Goal: Find specific page/section: Find specific page/section

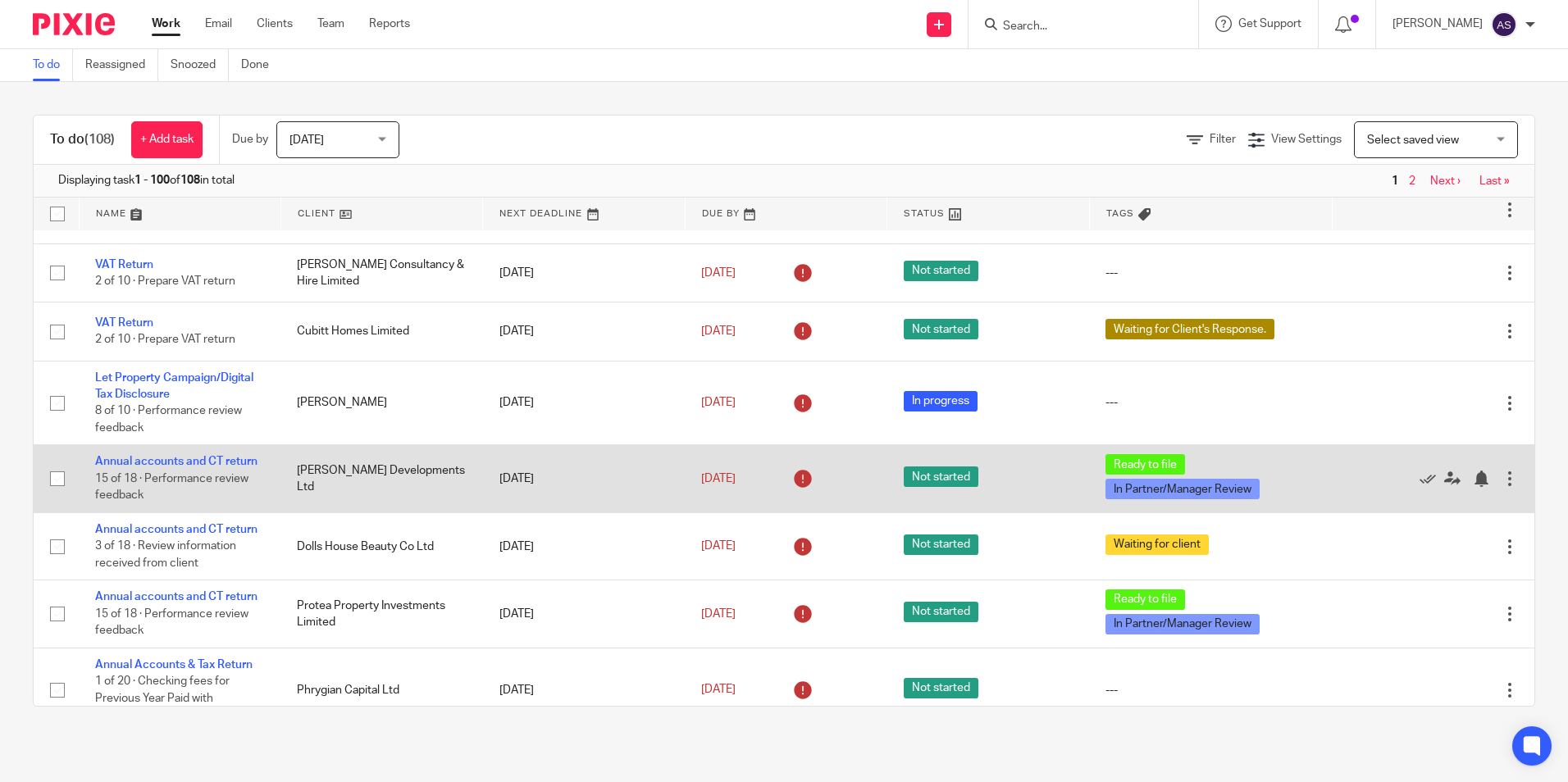
scroll to position [820, 0]
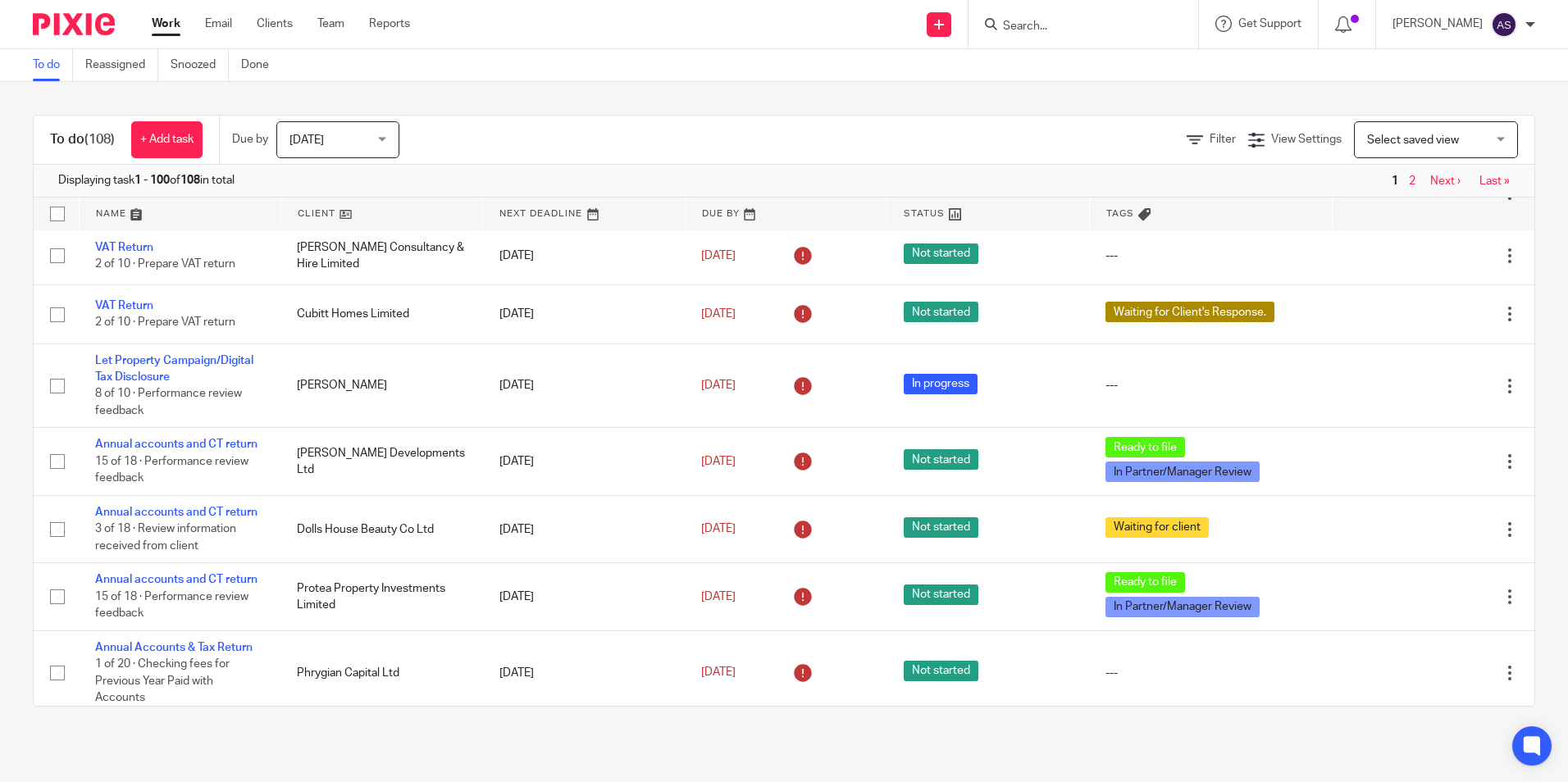
click at [1040, 22] on input "Search" at bounding box center [1074, 27] width 148 height 15
type input "asaca"
click at [1096, 61] on link at bounding box center [1136, 77] width 277 height 51
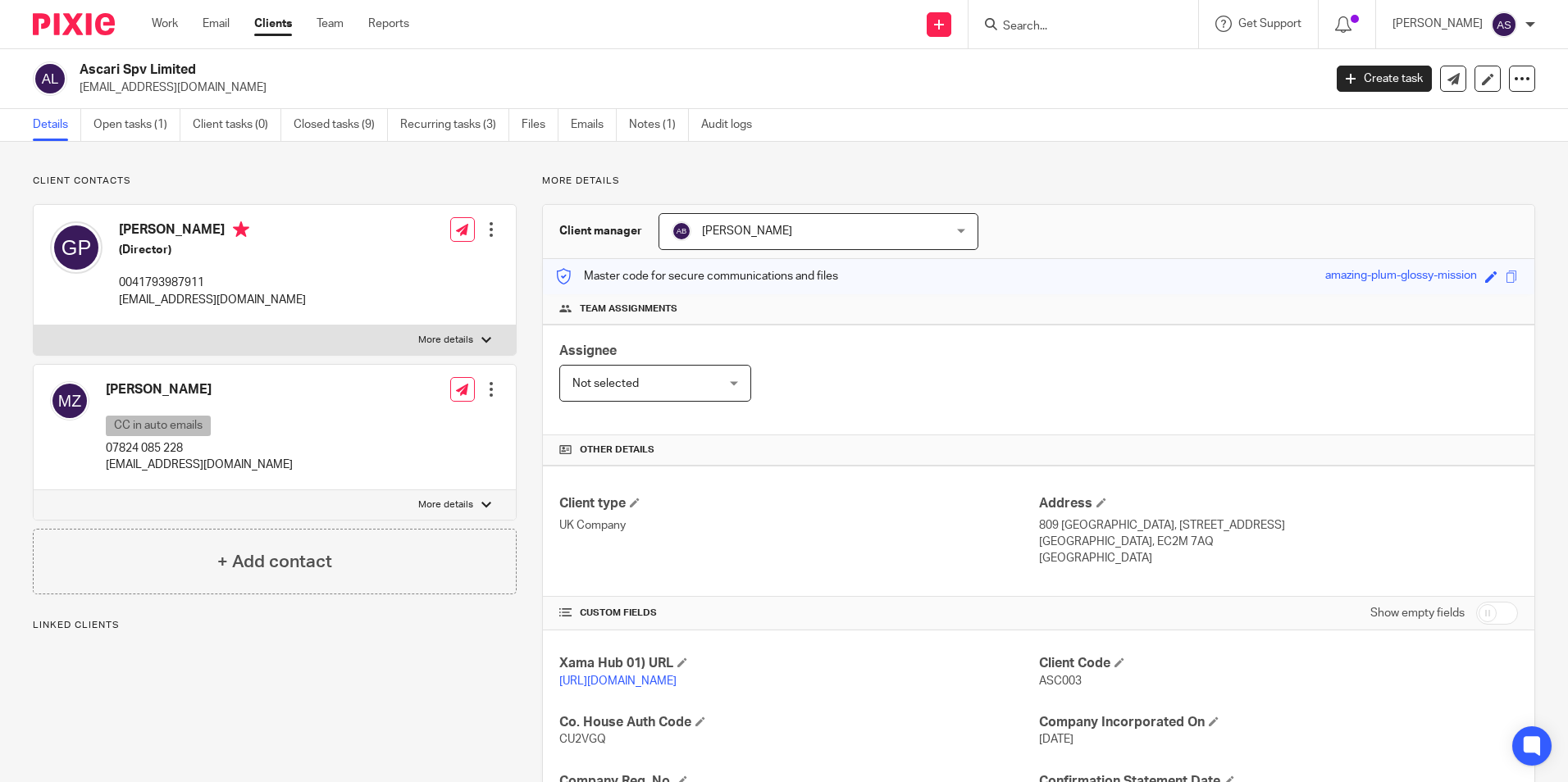
click at [146, 118] on link "Open tasks (1)" at bounding box center [137, 125] width 87 height 32
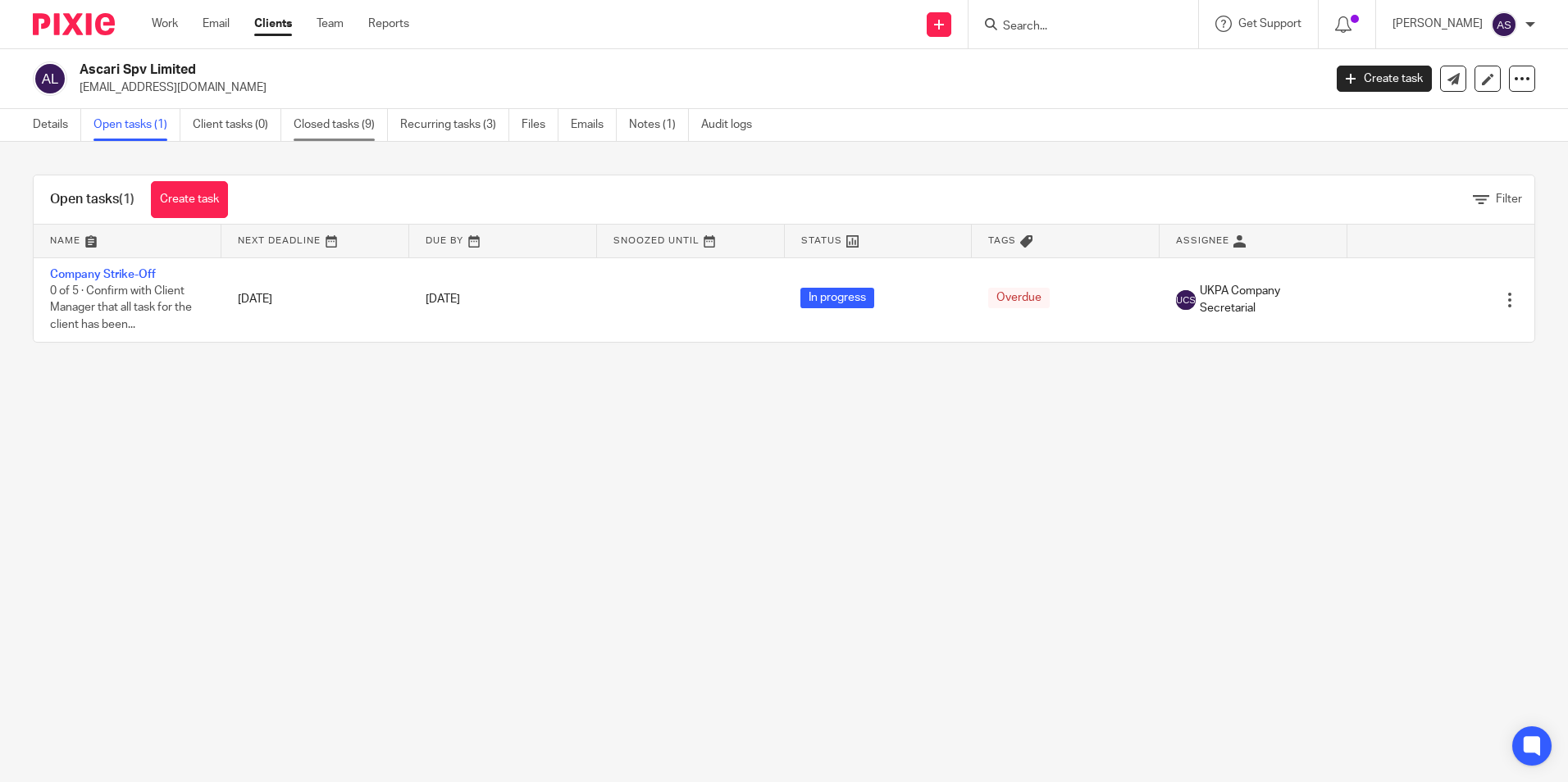
click at [319, 121] on link "Closed tasks (9)" at bounding box center [341, 125] width 95 height 32
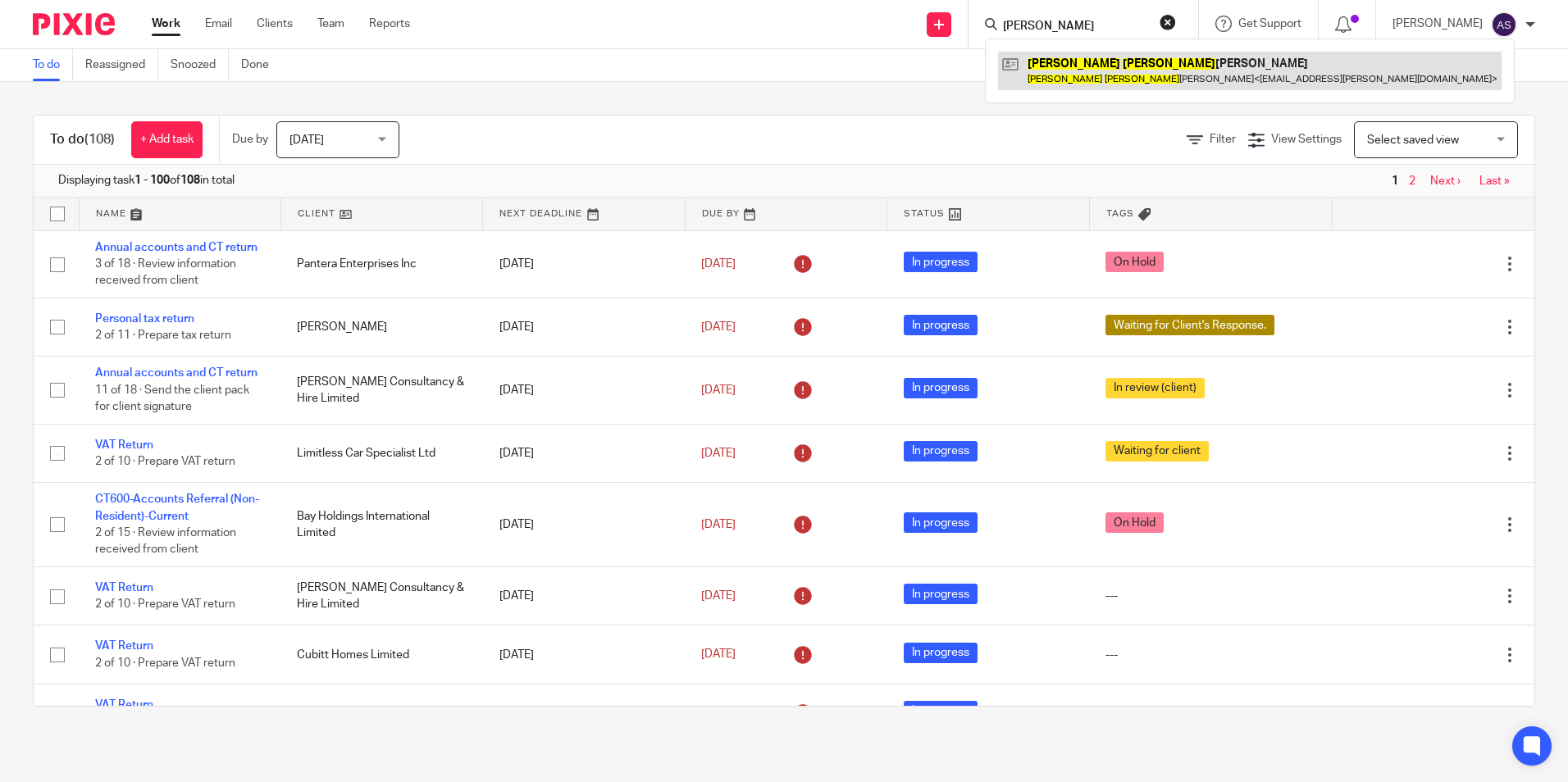
type input "Fiona Blair"
click at [1128, 75] on link at bounding box center [1249, 71] width 504 height 38
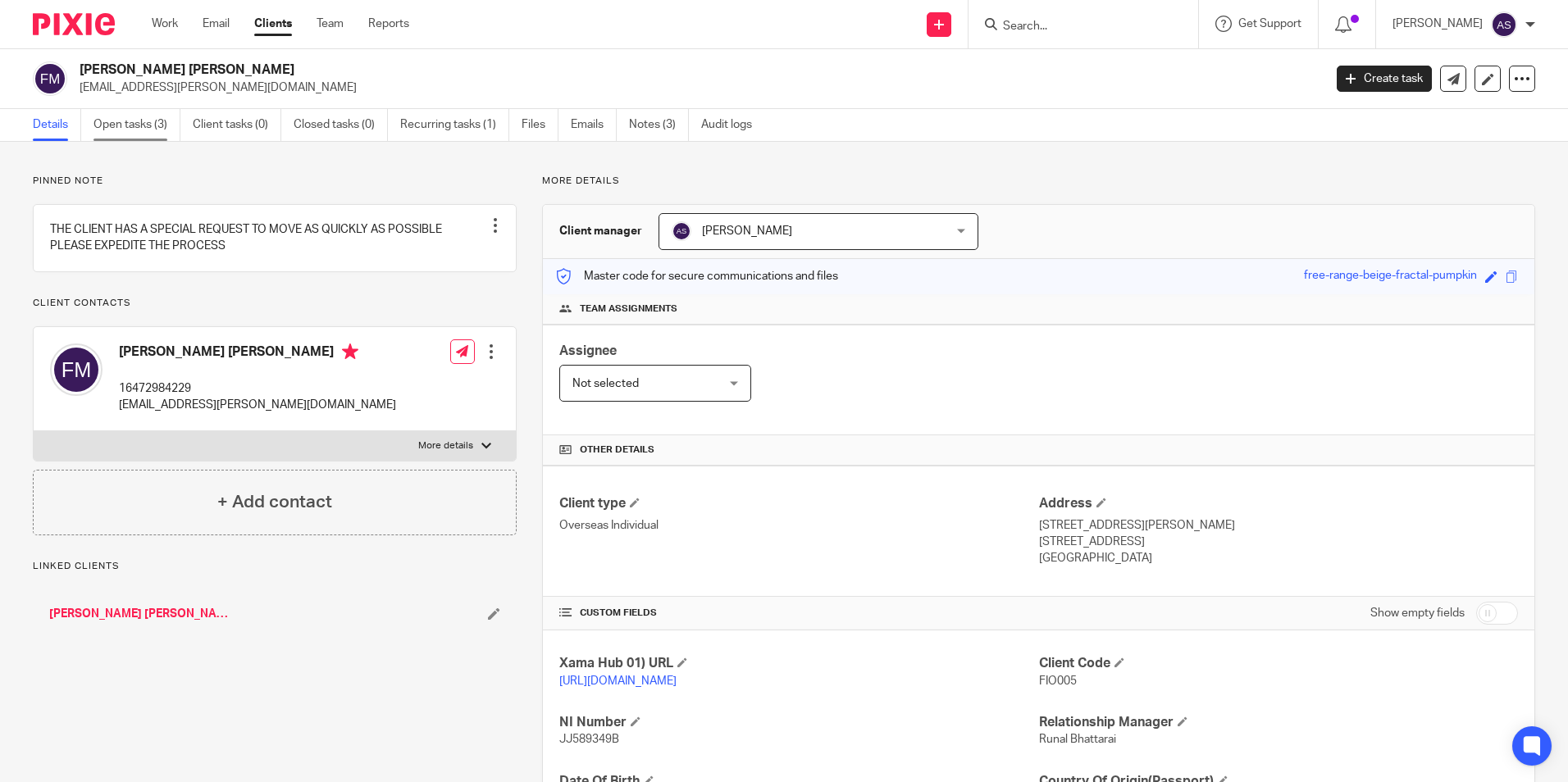
click at [143, 115] on link "Open tasks (3)" at bounding box center [137, 125] width 87 height 32
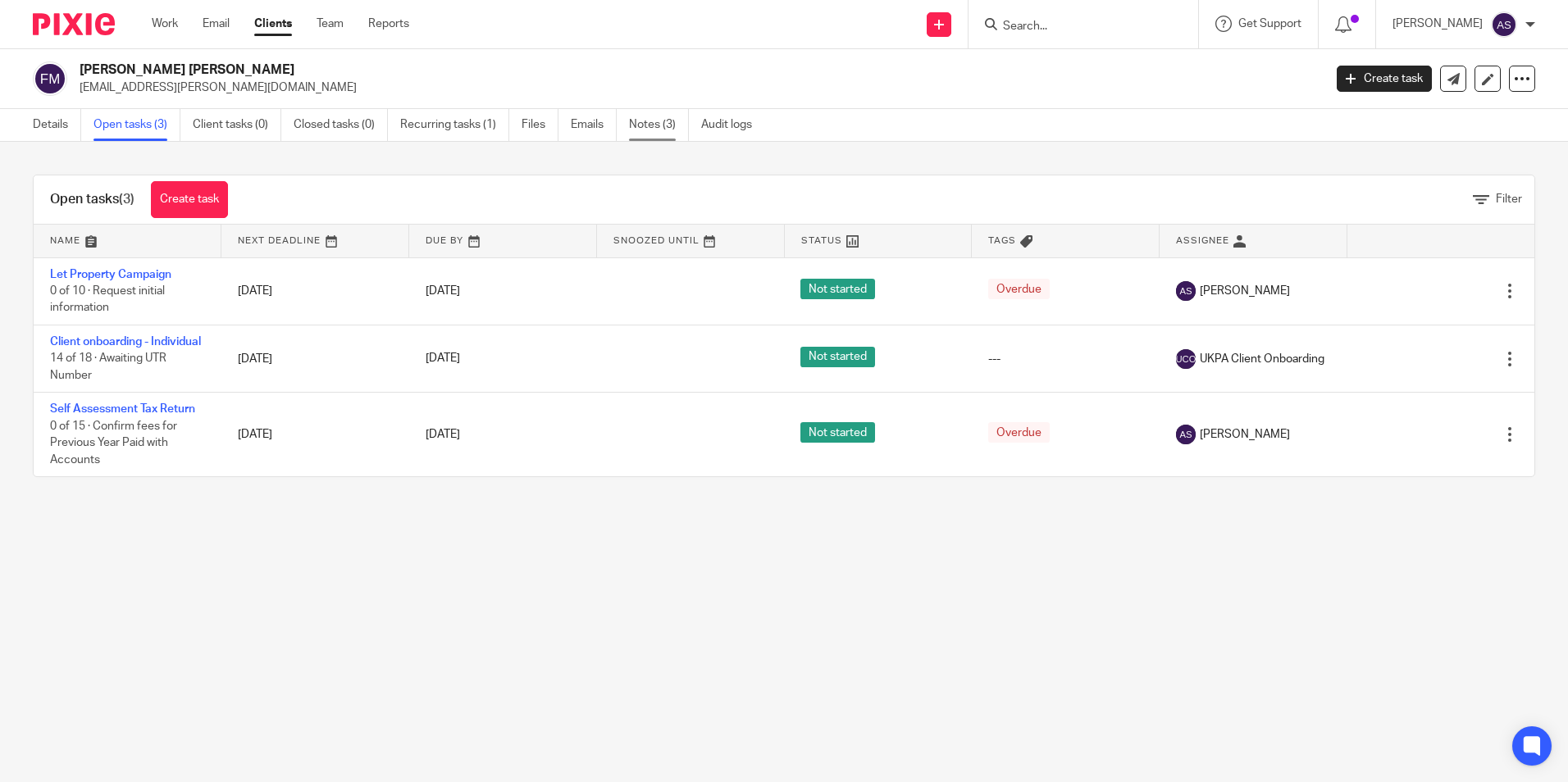
click at [664, 122] on link "Notes (3)" at bounding box center [659, 125] width 60 height 32
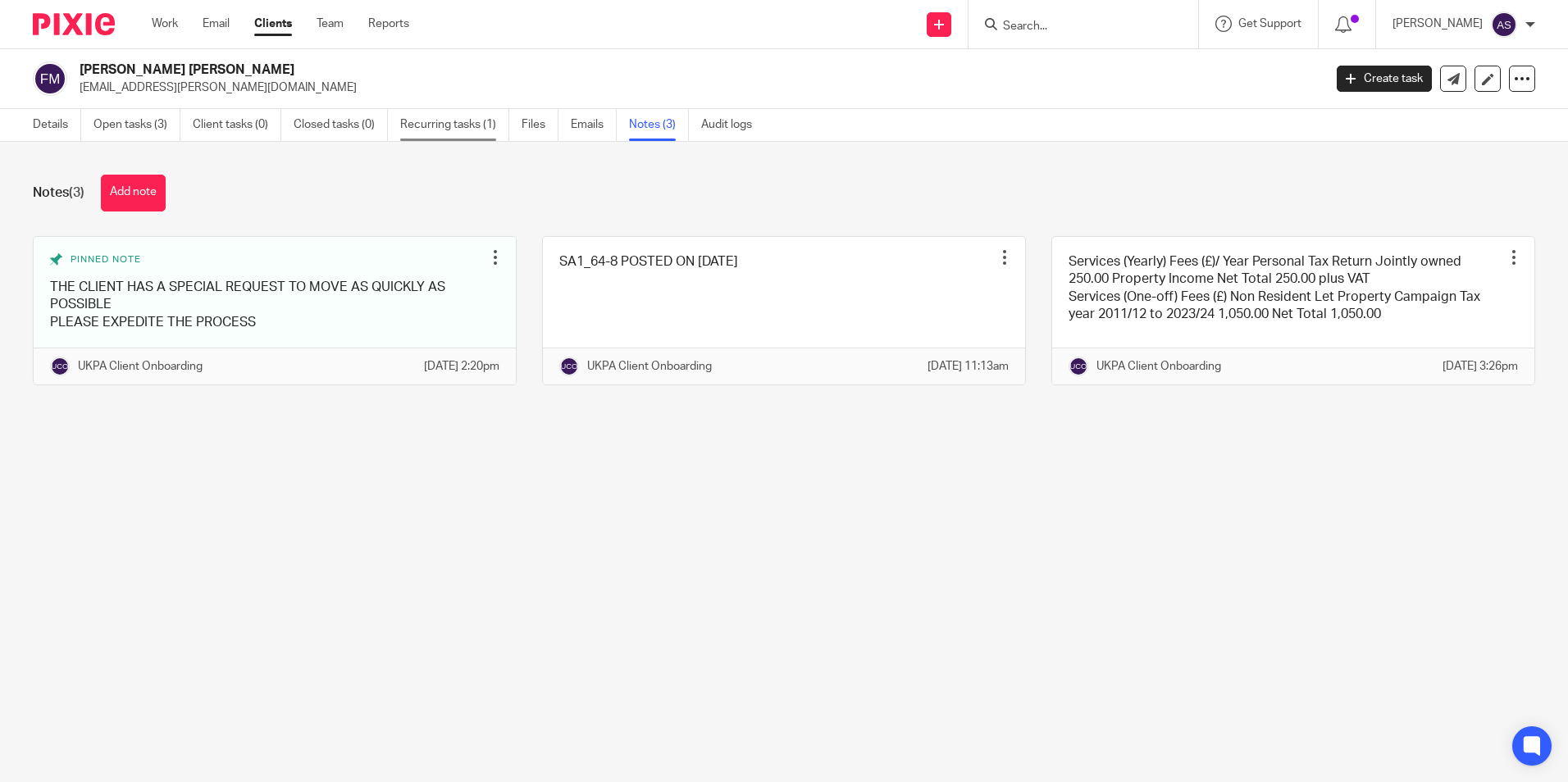
click at [476, 131] on link "Recurring tasks (1)" at bounding box center [455, 125] width 109 height 32
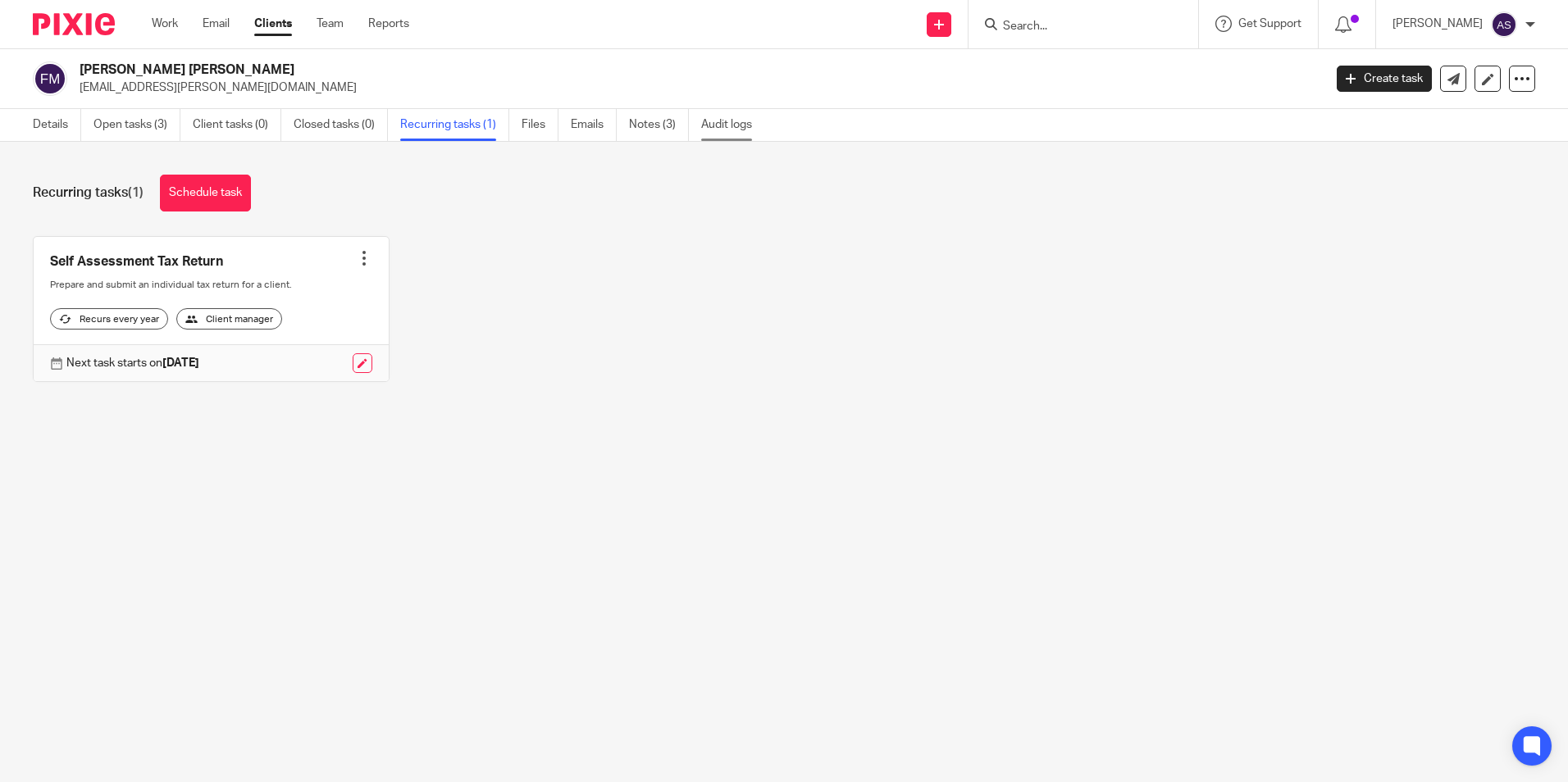
click at [739, 131] on link "Audit logs" at bounding box center [733, 125] width 63 height 32
